Goal: Check status: Check status

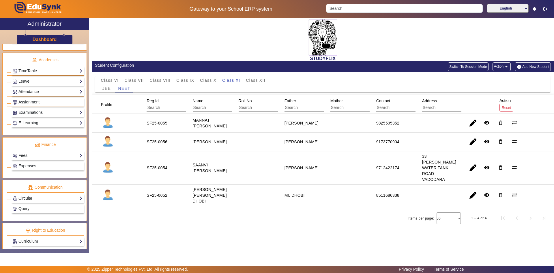
scroll to position [216, 0]
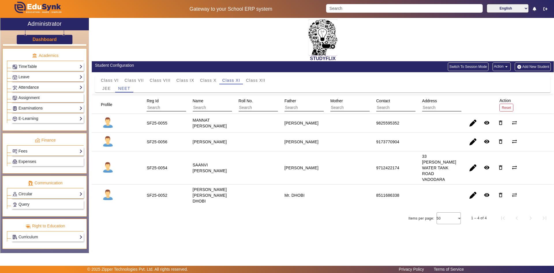
click at [28, 85] on link "Attendance" at bounding box center [47, 87] width 70 height 7
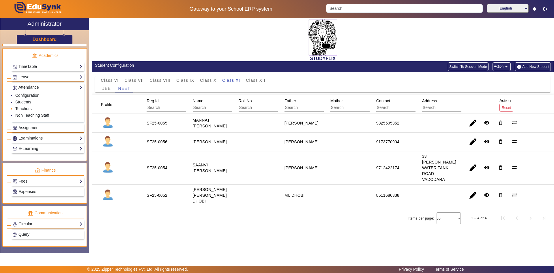
click at [25, 108] on link "Teachers" at bounding box center [23, 108] width 16 height 5
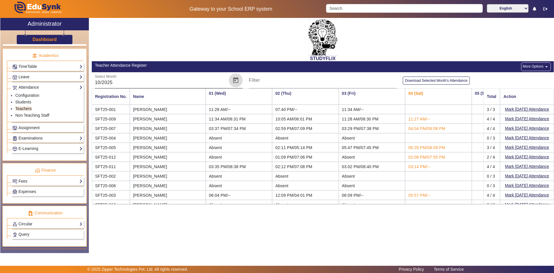
click at [232, 80] on span "Open calendar" at bounding box center [236, 80] width 14 height 14
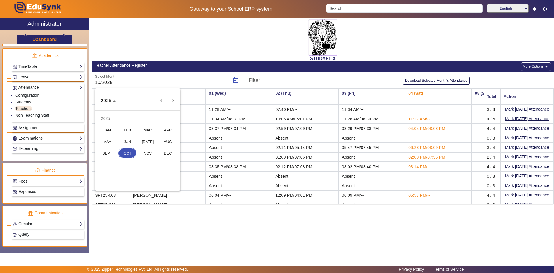
click at [110, 154] on span "SEPT" at bounding box center [107, 153] width 18 height 10
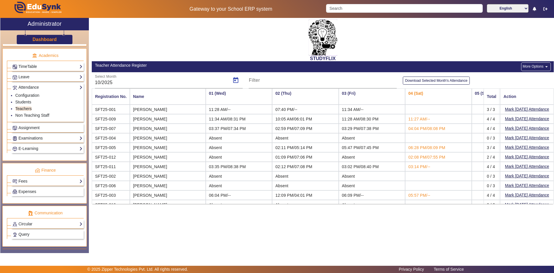
type input "09/2025"
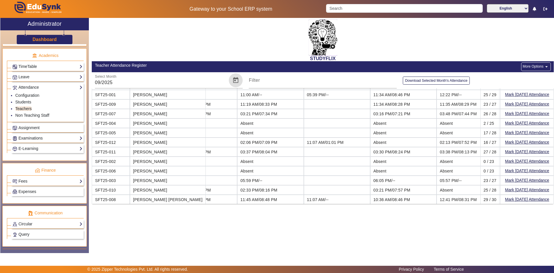
scroll to position [0, 1696]
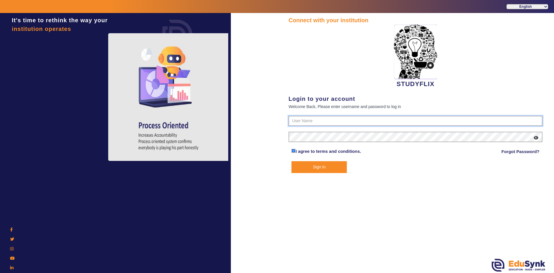
type input "6354922771"
click at [308, 167] on button "Sign In" at bounding box center [318, 167] width 55 height 12
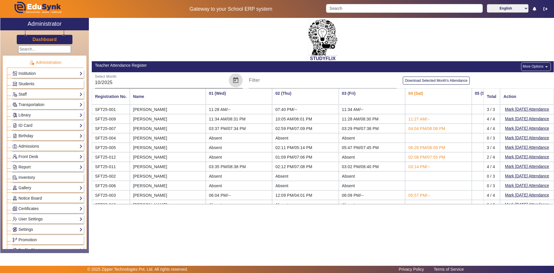
click at [233, 78] on span "Open calendar" at bounding box center [236, 80] width 14 height 14
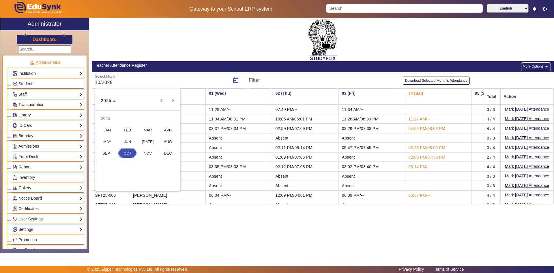
click at [113, 151] on span "SEPT" at bounding box center [107, 153] width 18 height 10
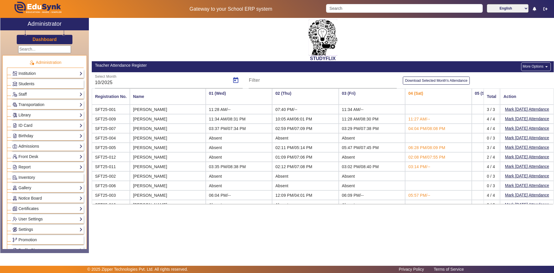
type input "09/2025"
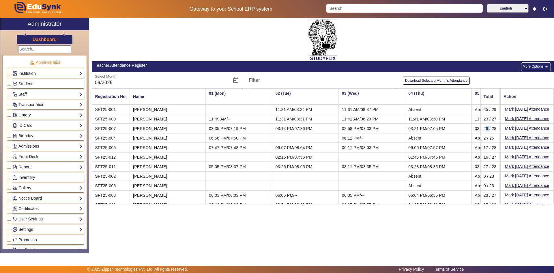
drag, startPoint x: 481, startPoint y: 129, endPoint x: 485, endPoint y: 129, distance: 4.6
click at [485, 129] on mat-cell "26 / 28" at bounding box center [489, 128] width 19 height 10
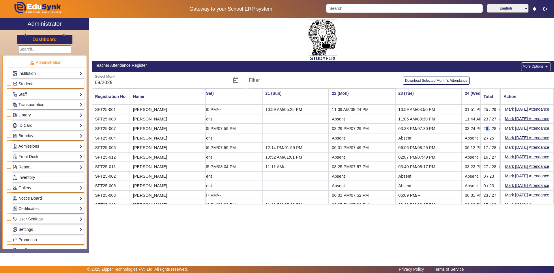
scroll to position [0, 1269]
